Goal: Information Seeking & Learning: Learn about a topic

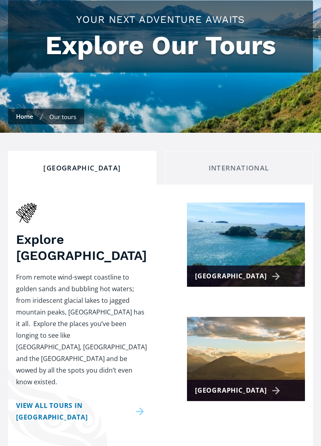
scroll to position [98, 0]
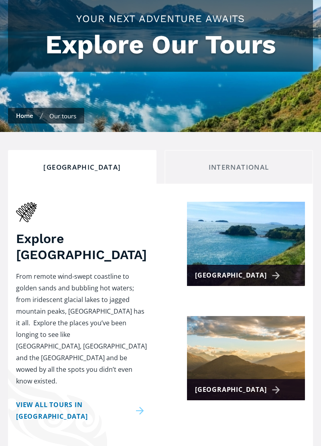
click at [211, 270] on div "[GEOGRAPHIC_DATA]" at bounding box center [239, 276] width 88 height 12
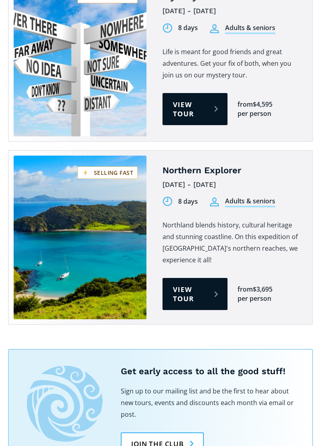
scroll to position [1430, 0]
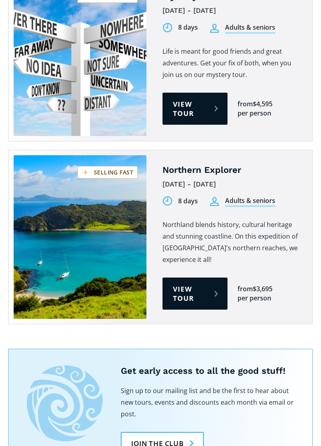
click at [193, 278] on link "View tour" at bounding box center [194, 294] width 65 height 32
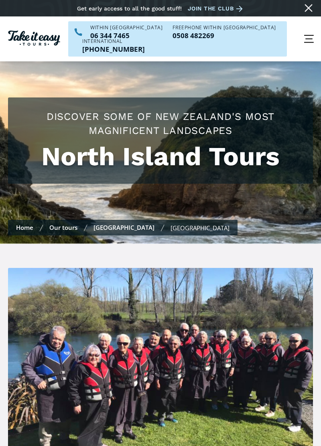
click at [68, 223] on link "Our tours" at bounding box center [63, 227] width 28 height 8
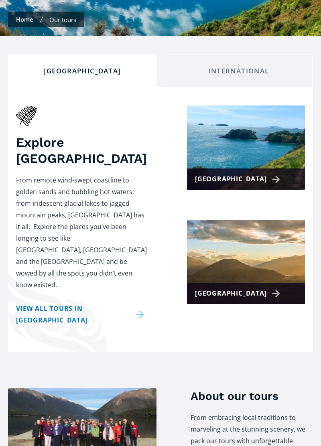
scroll to position [195, 0]
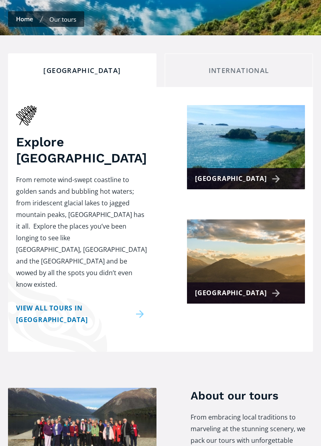
click at [211, 287] on div "[GEOGRAPHIC_DATA]" at bounding box center [239, 293] width 88 height 12
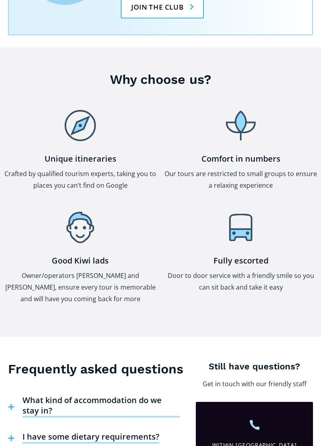
scroll to position [1301, 0]
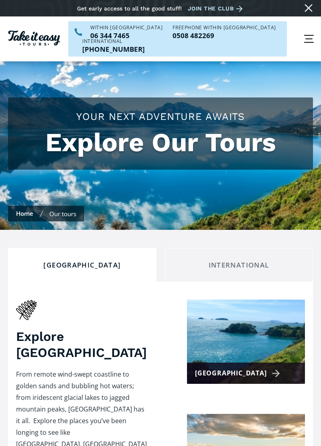
click at [237, 261] on div "International" at bounding box center [238, 265] width 135 height 9
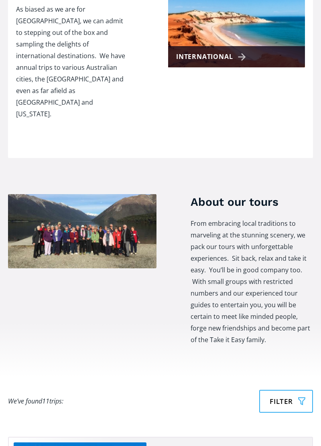
scroll to position [318, 0]
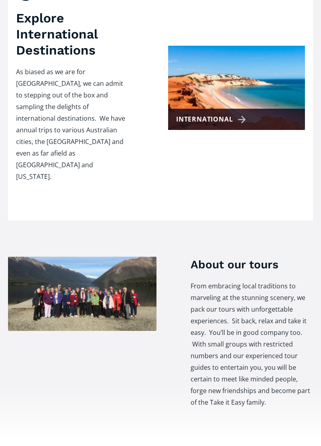
click at [227, 114] on div "International" at bounding box center [212, 120] width 73 height 12
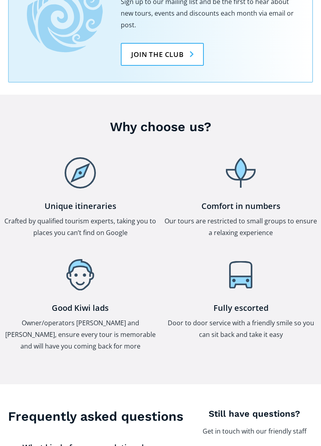
scroll to position [1073, 0]
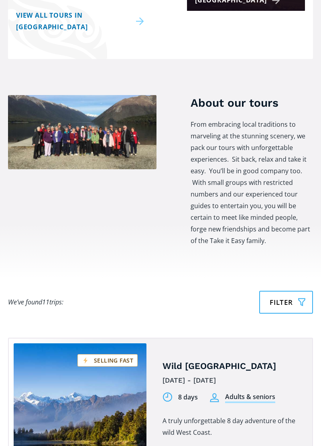
scroll to position [489, 0]
